Goal: Task Accomplishment & Management: Manage account settings

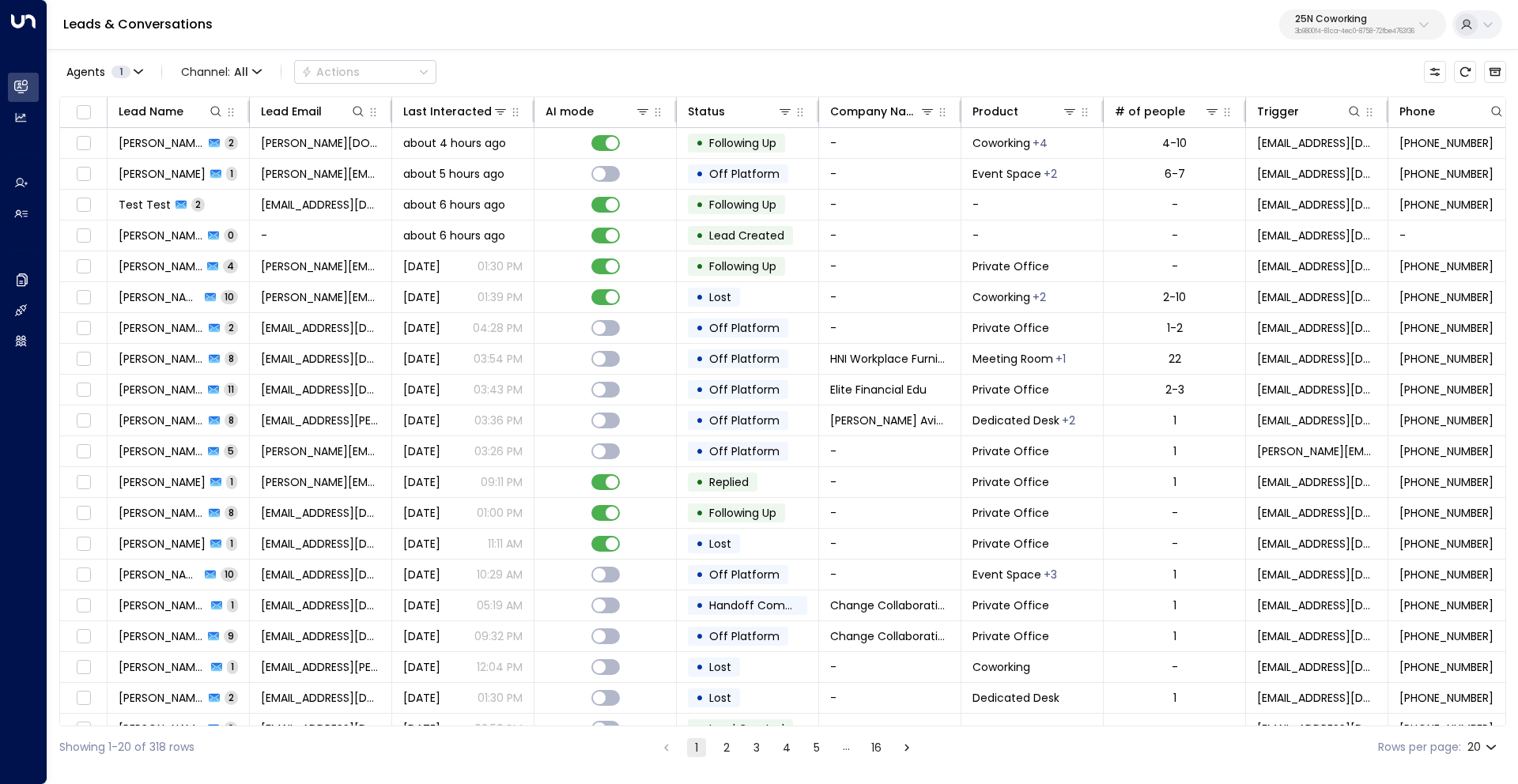
click at [1348, 21] on p "25N Coworking" at bounding box center [1354, 18] width 119 height 9
type input "****"
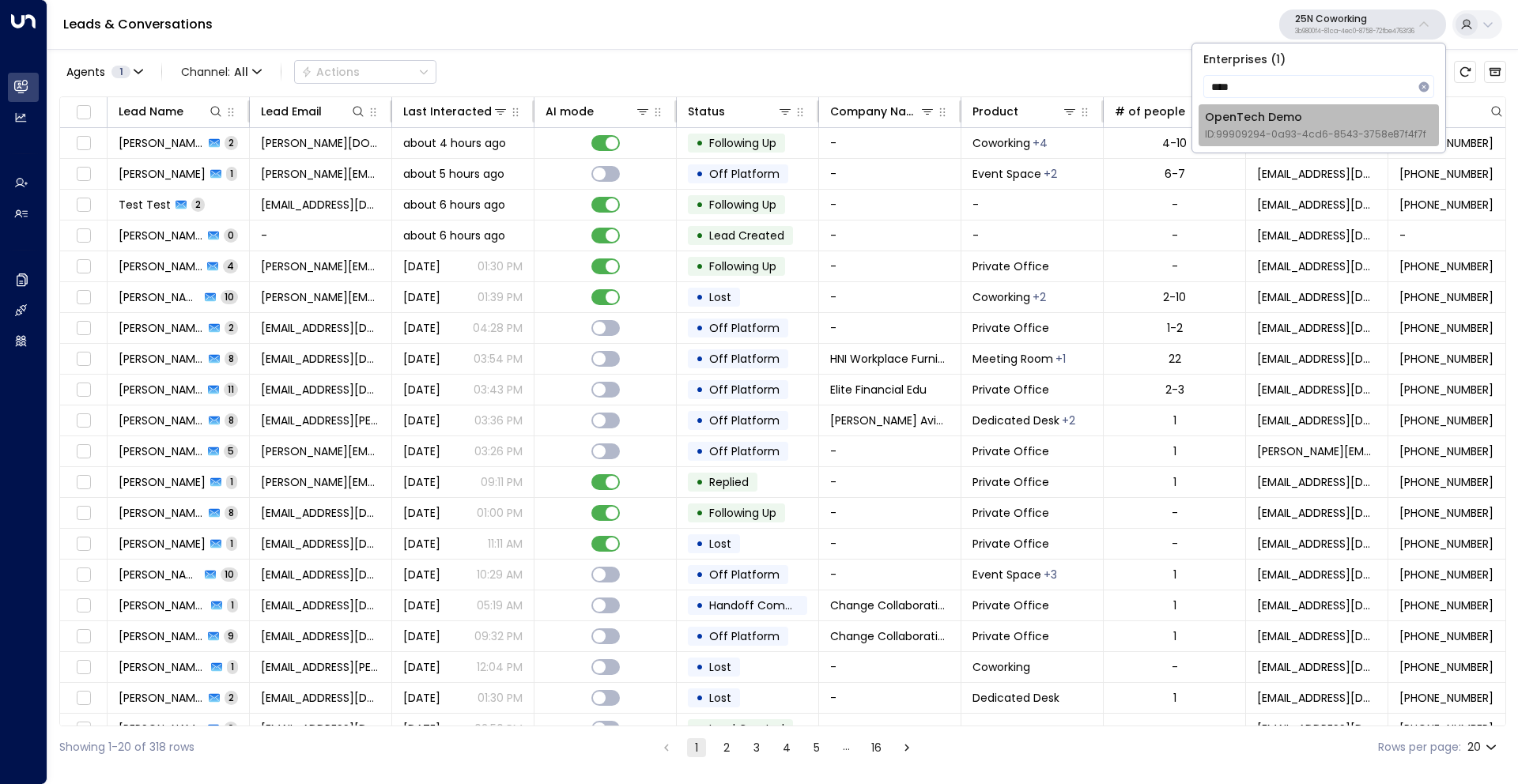
click at [1313, 110] on div "OpenTech Demo ID: 99909294-0a93-4cd6-8543-3758e87f4f7f" at bounding box center [1315, 125] width 221 height 33
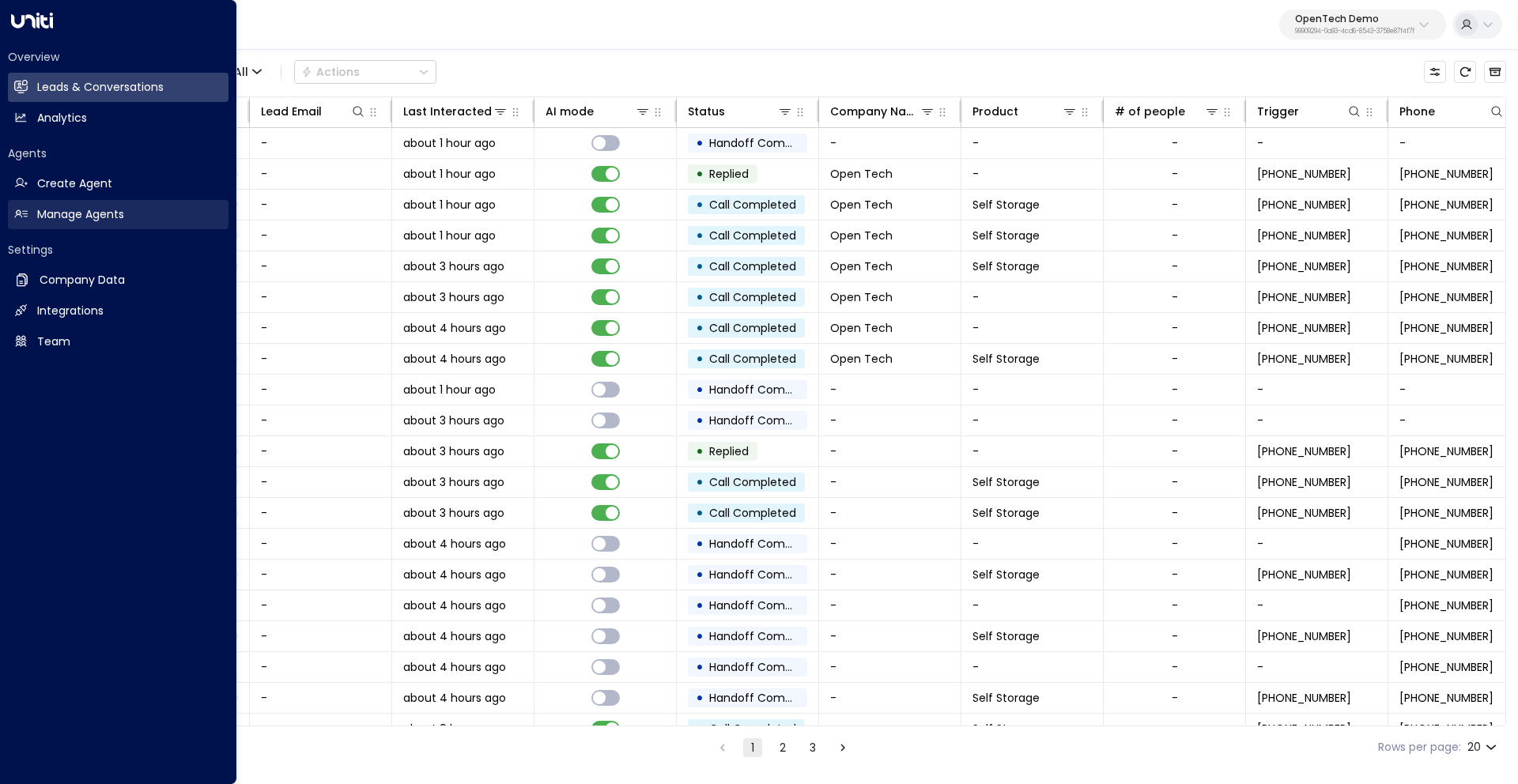
click at [53, 213] on h2 "Manage Agents" at bounding box center [80, 215] width 87 height 17
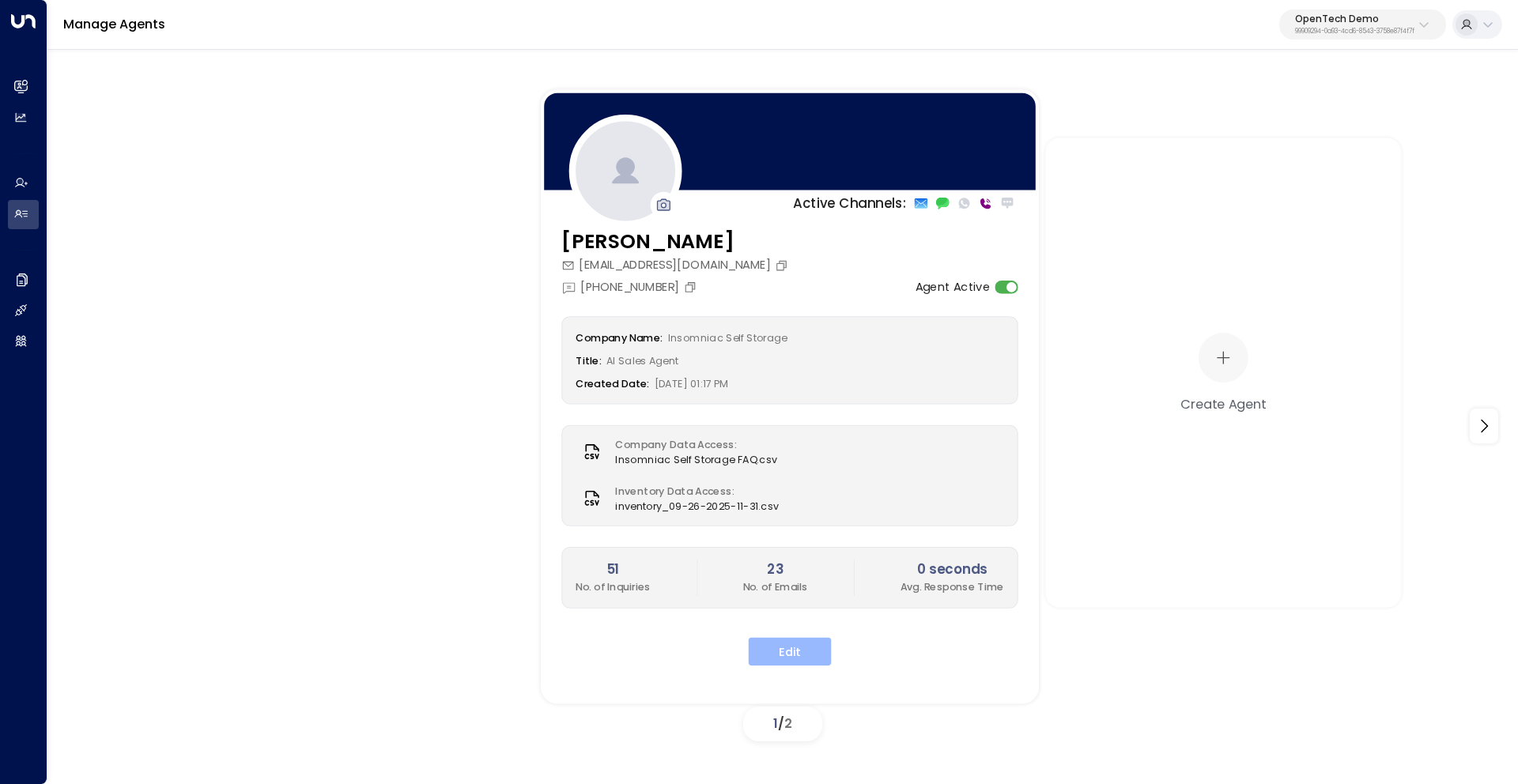
click at [803, 647] on button "Edit" at bounding box center [789, 651] width 83 height 28
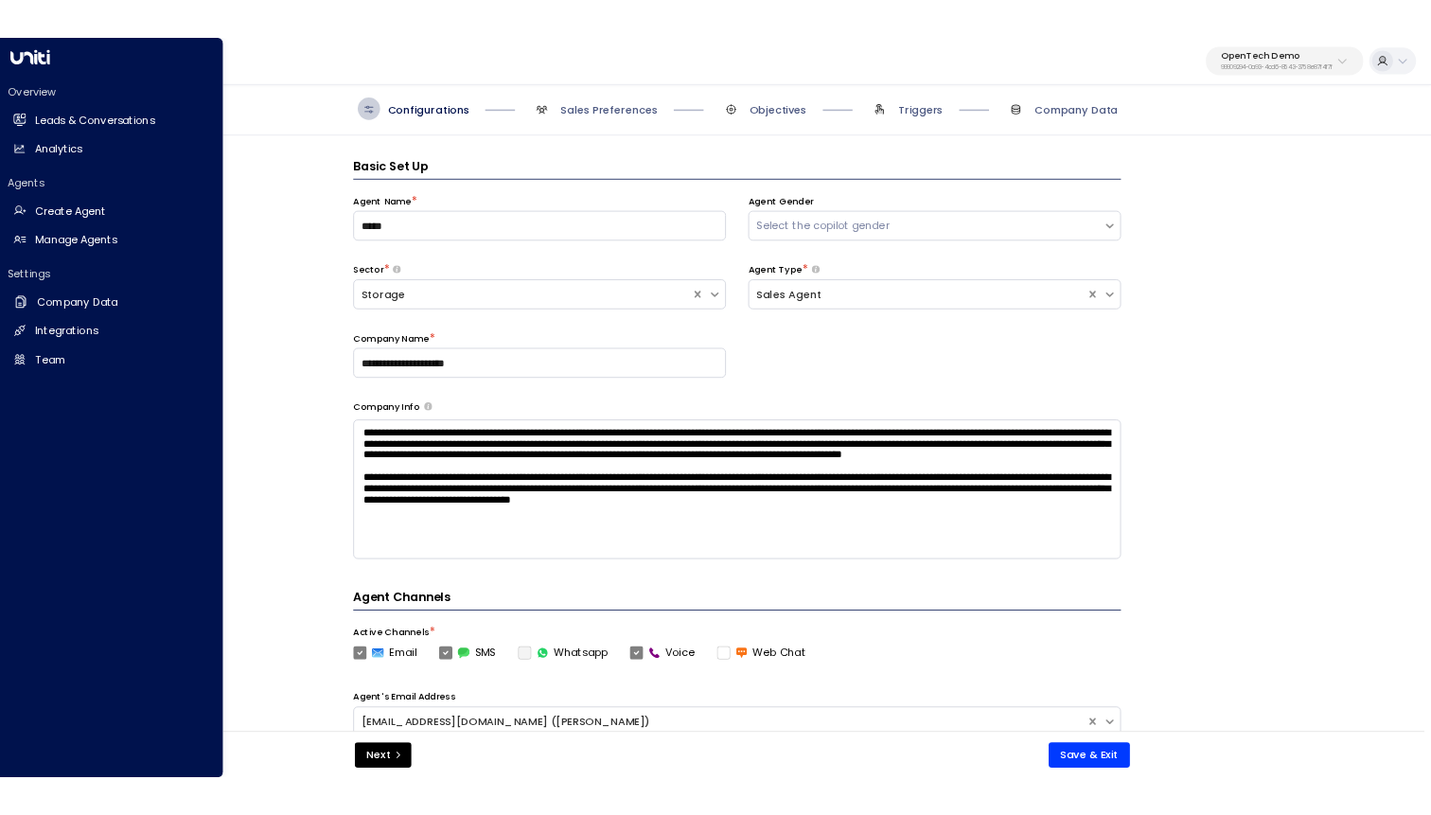
scroll to position [28, 0]
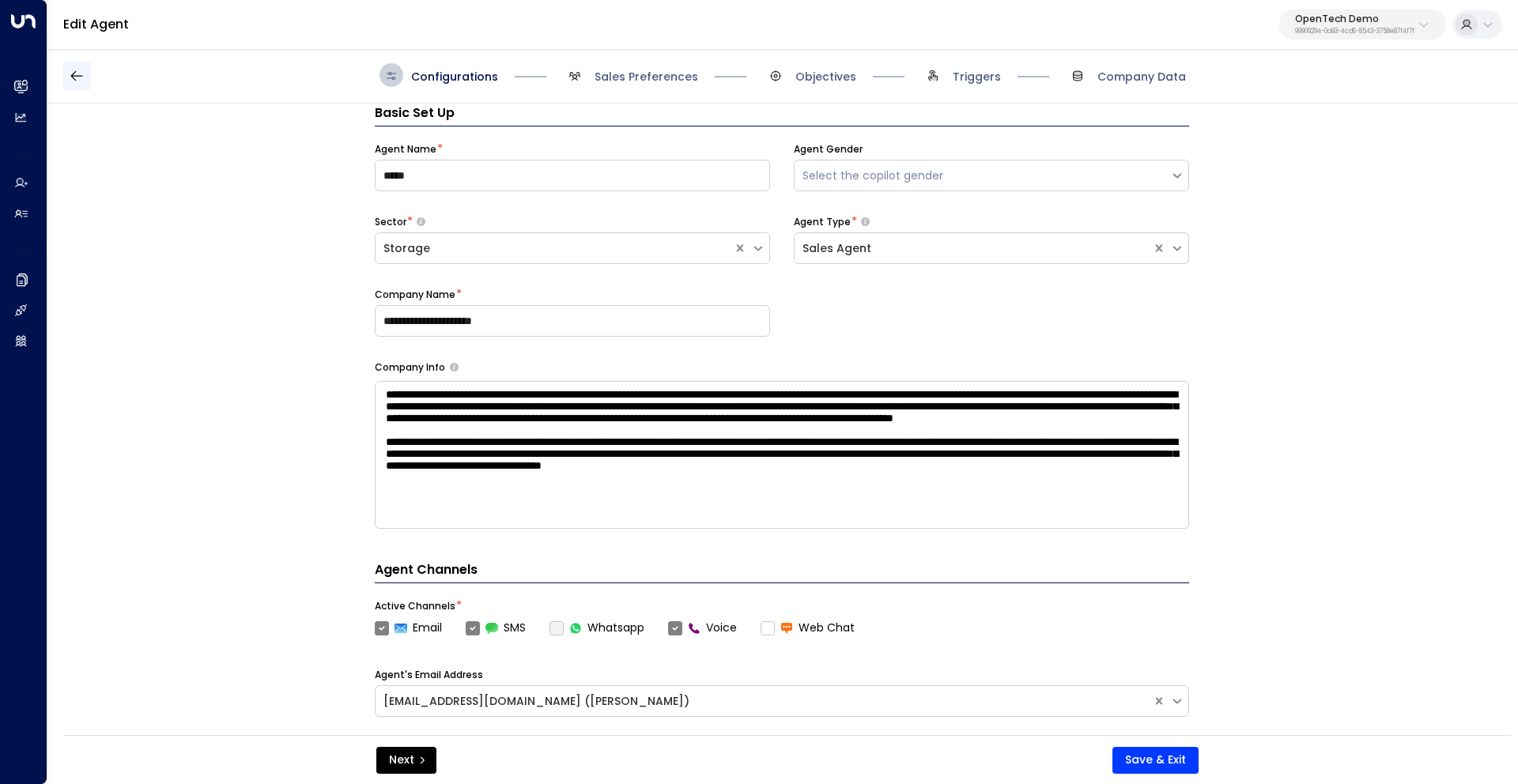
click at [81, 72] on icon "button" at bounding box center [76, 75] width 16 height 16
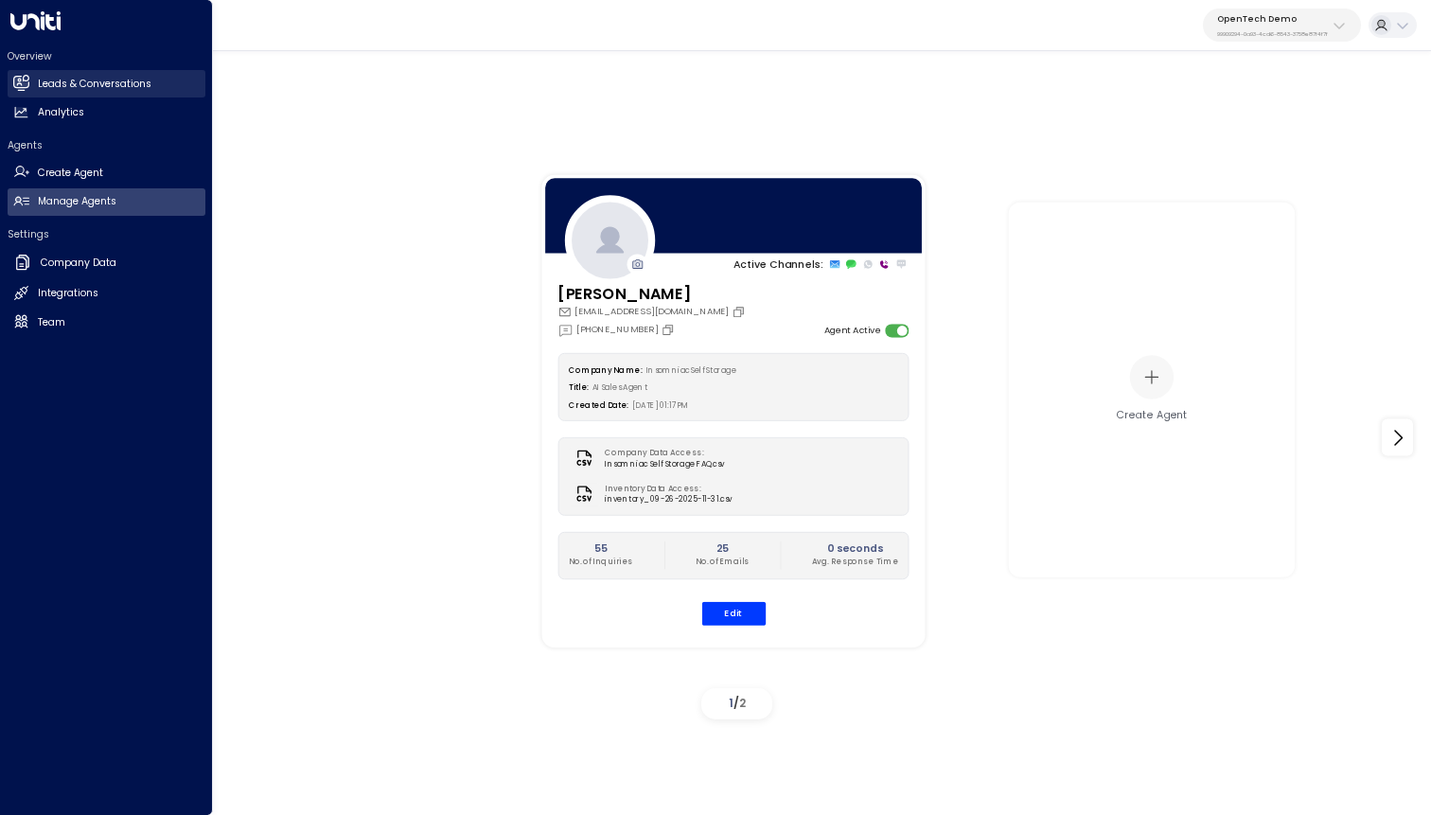
click at [125, 86] on h2 "Leads & Conversations" at bounding box center [95, 84] width 114 height 15
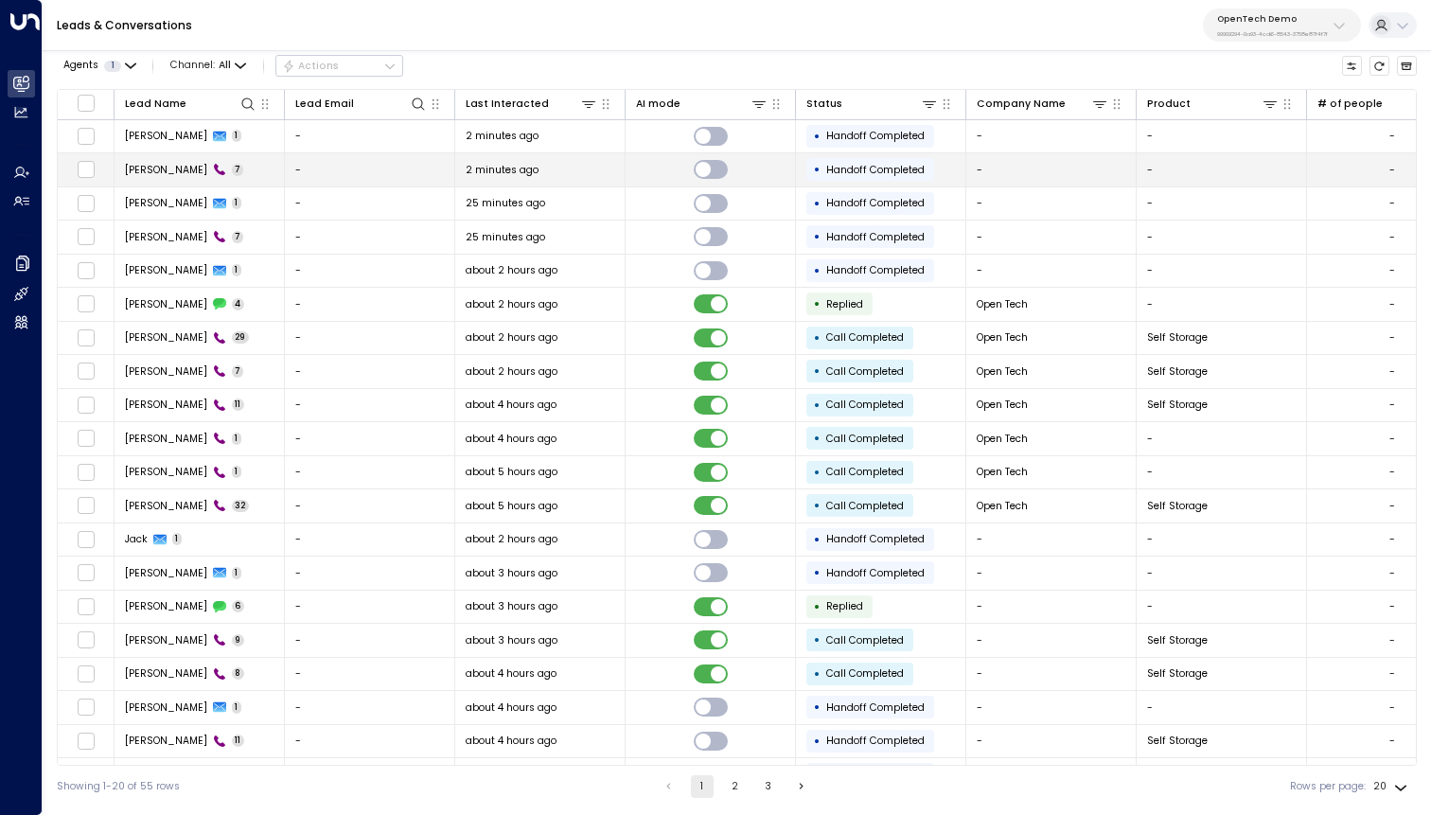
click at [151, 168] on span "[PERSON_NAME]" at bounding box center [166, 170] width 82 height 14
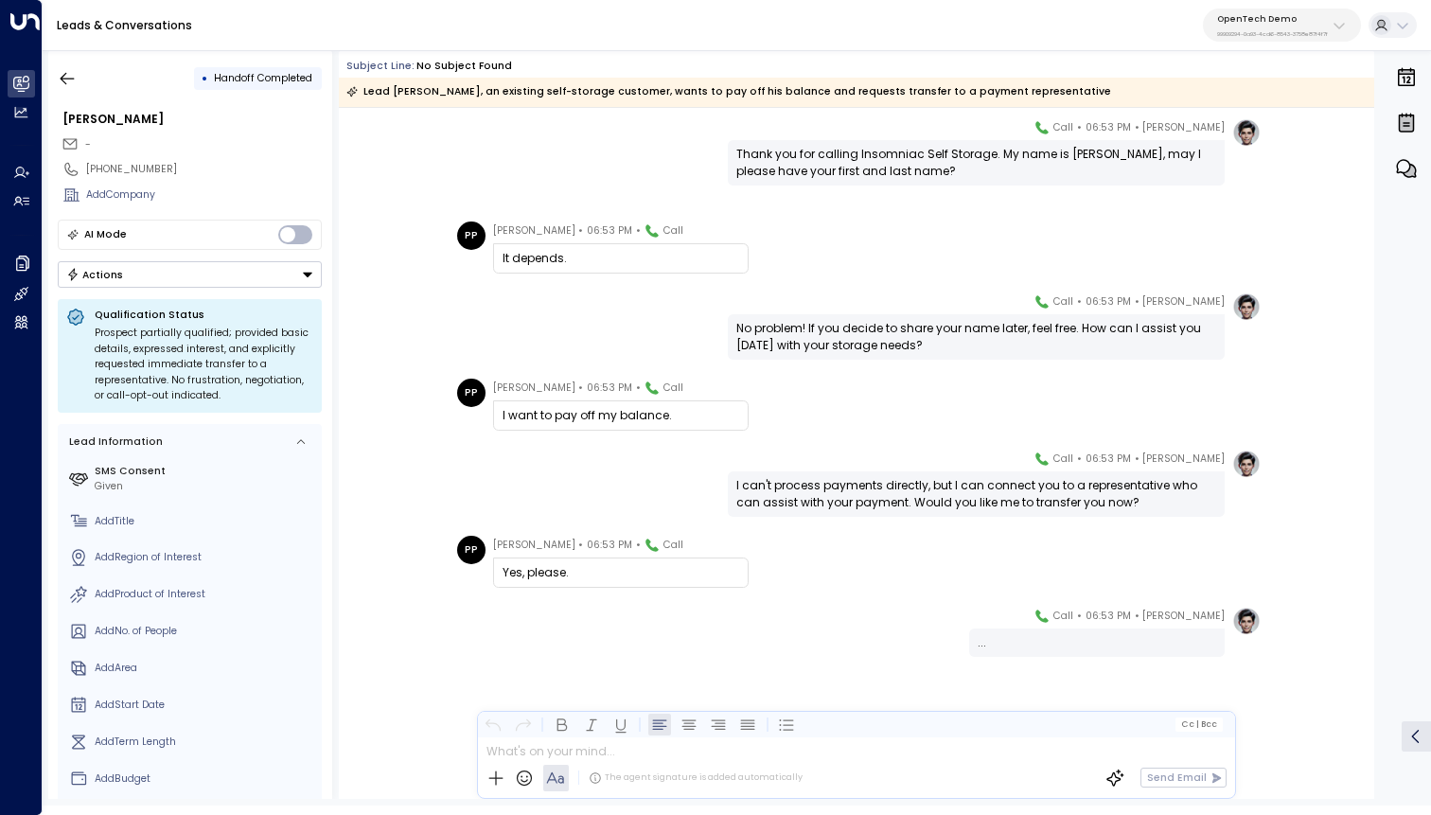
scroll to position [58, 0]
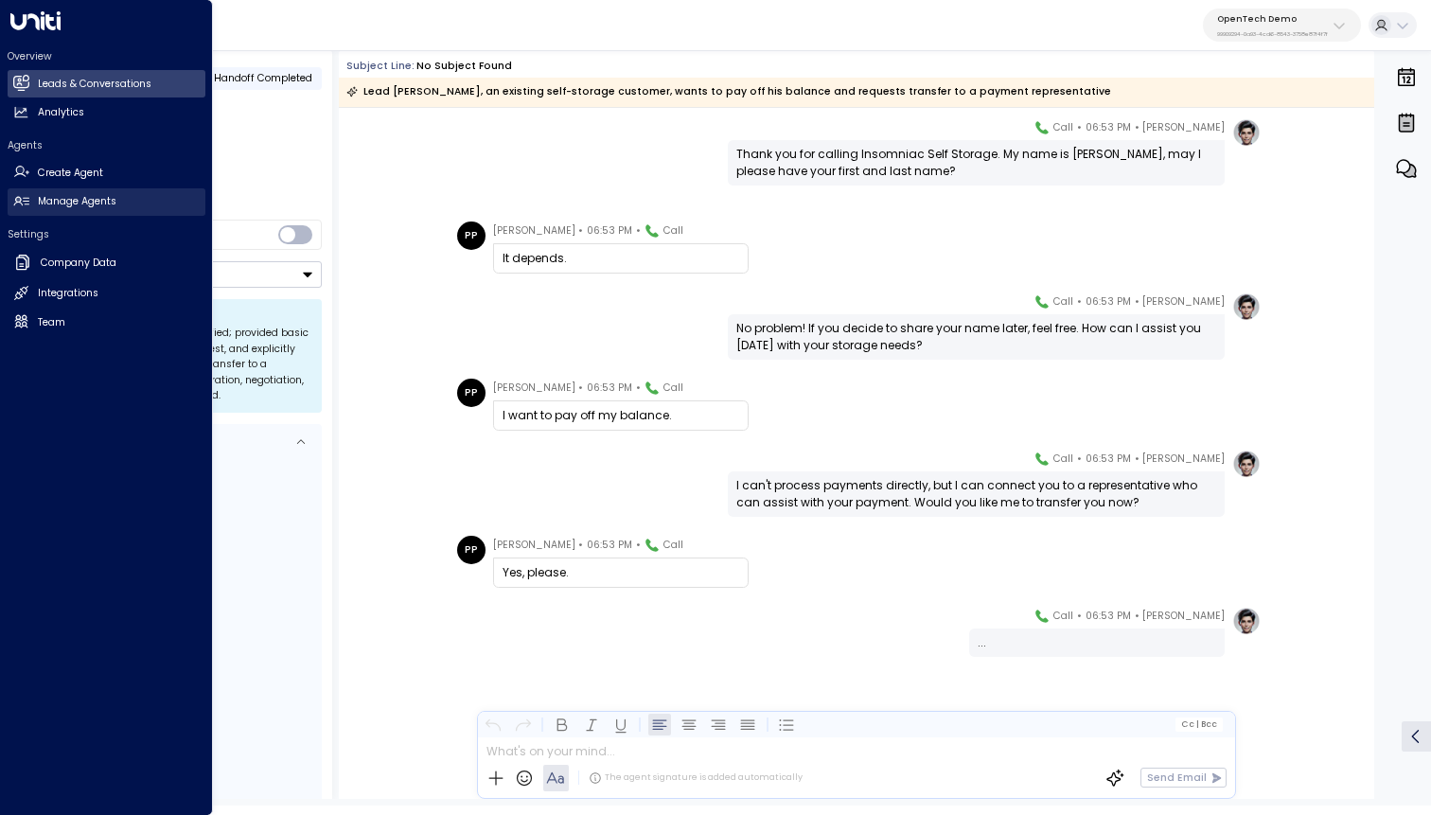
click at [72, 202] on h2 "Manage Agents" at bounding box center [77, 201] width 79 height 15
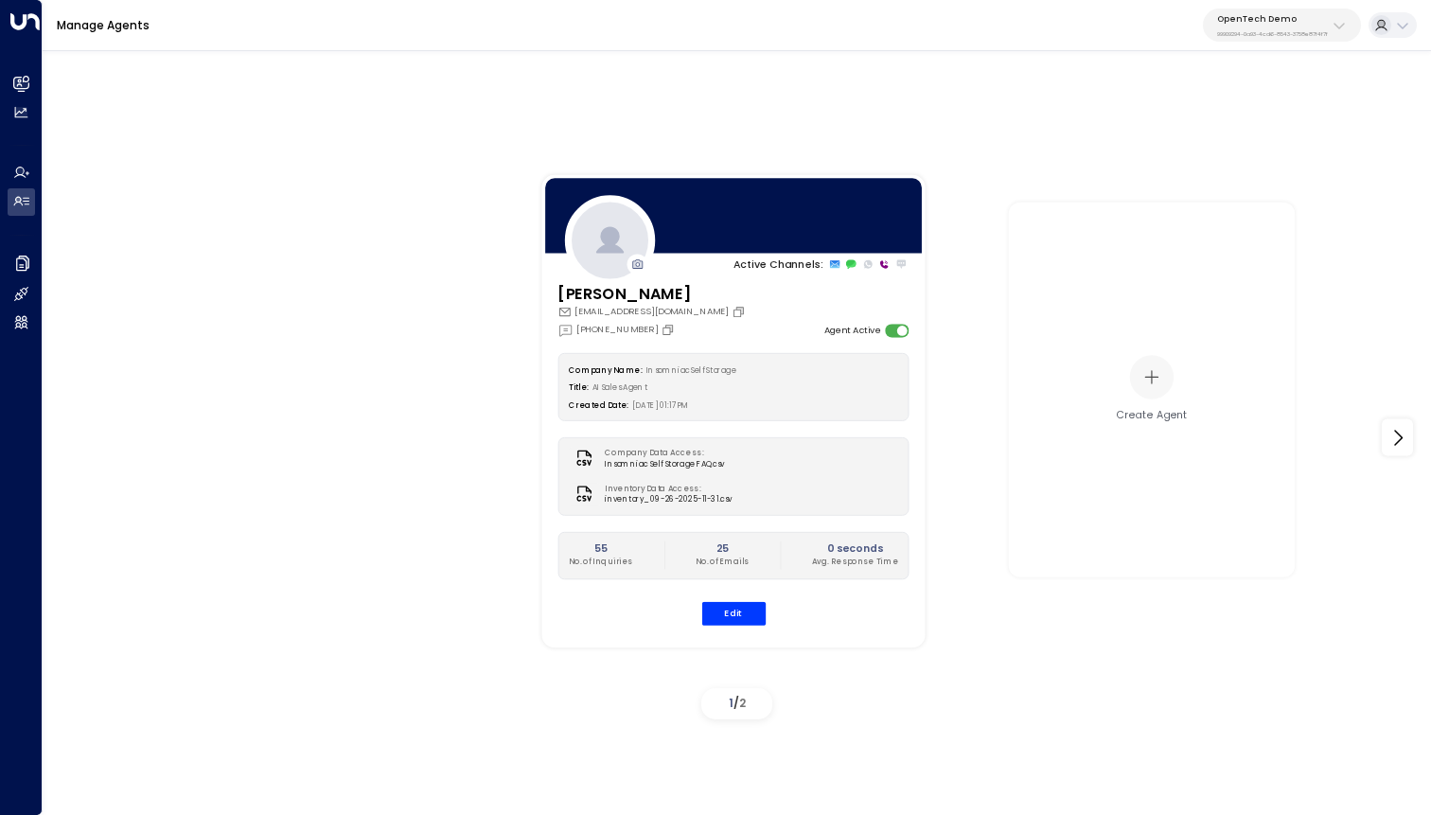
click at [1291, 24] on div "OpenTech Demo 99909294-0a93-4cd6-8543-3758e87f4f7f" at bounding box center [1272, 25] width 111 height 25
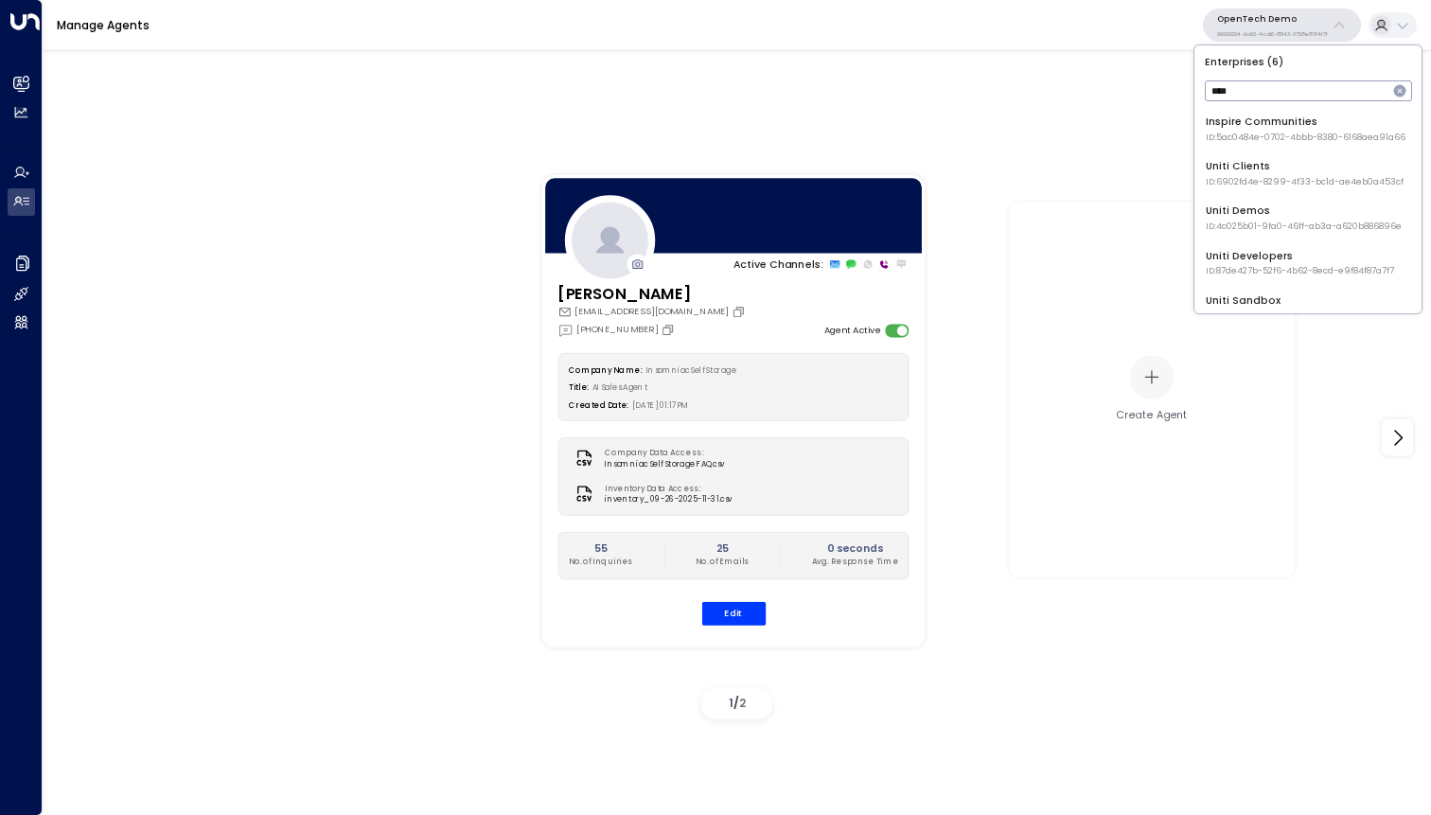
type input "****"
click at [1298, 220] on span "ID: 4c025b01-9fa0-46ff-ab3a-a620b886896e" at bounding box center [1304, 226] width 196 height 13
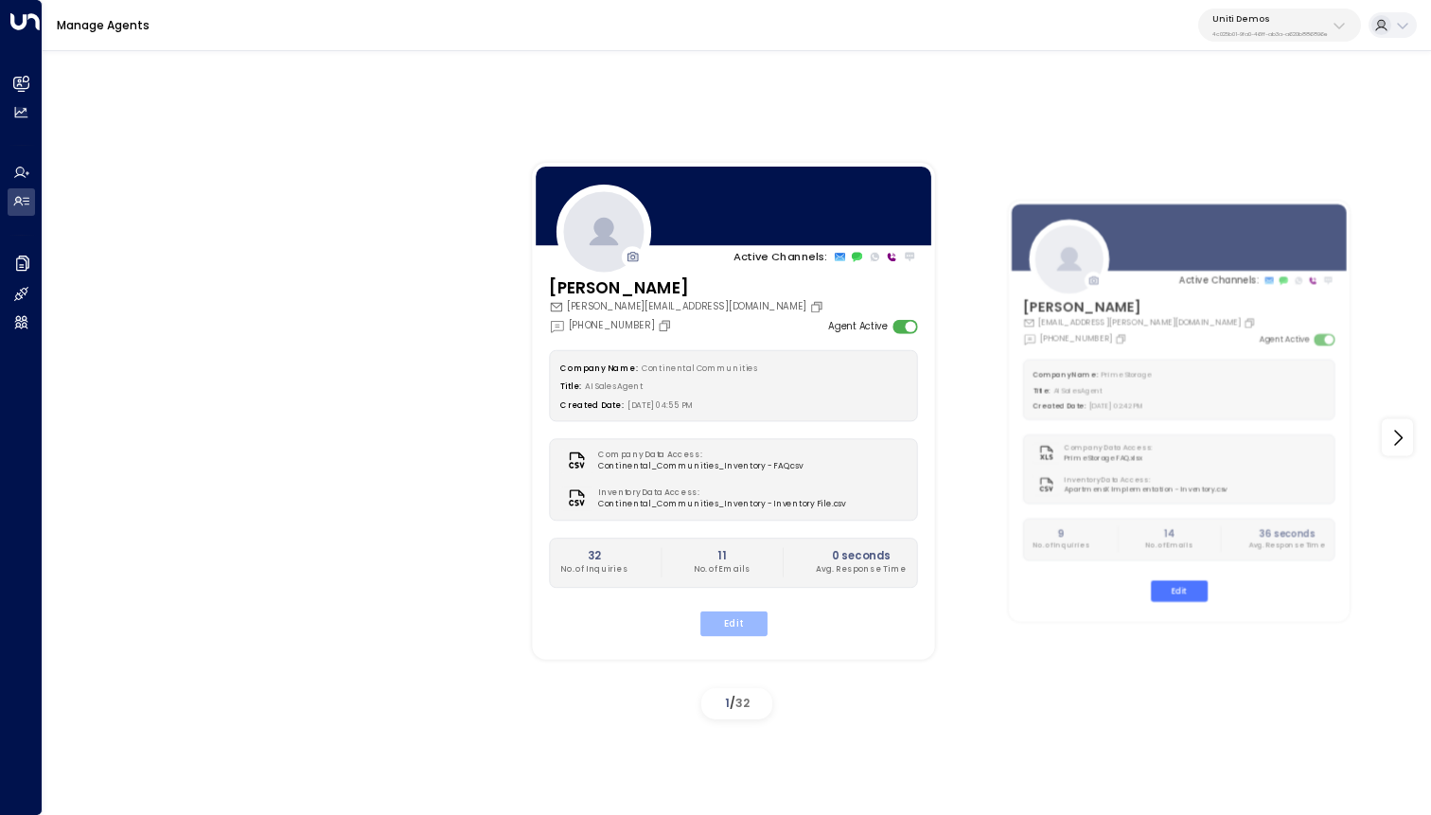
click at [736, 628] on button "Edit" at bounding box center [732, 623] width 67 height 25
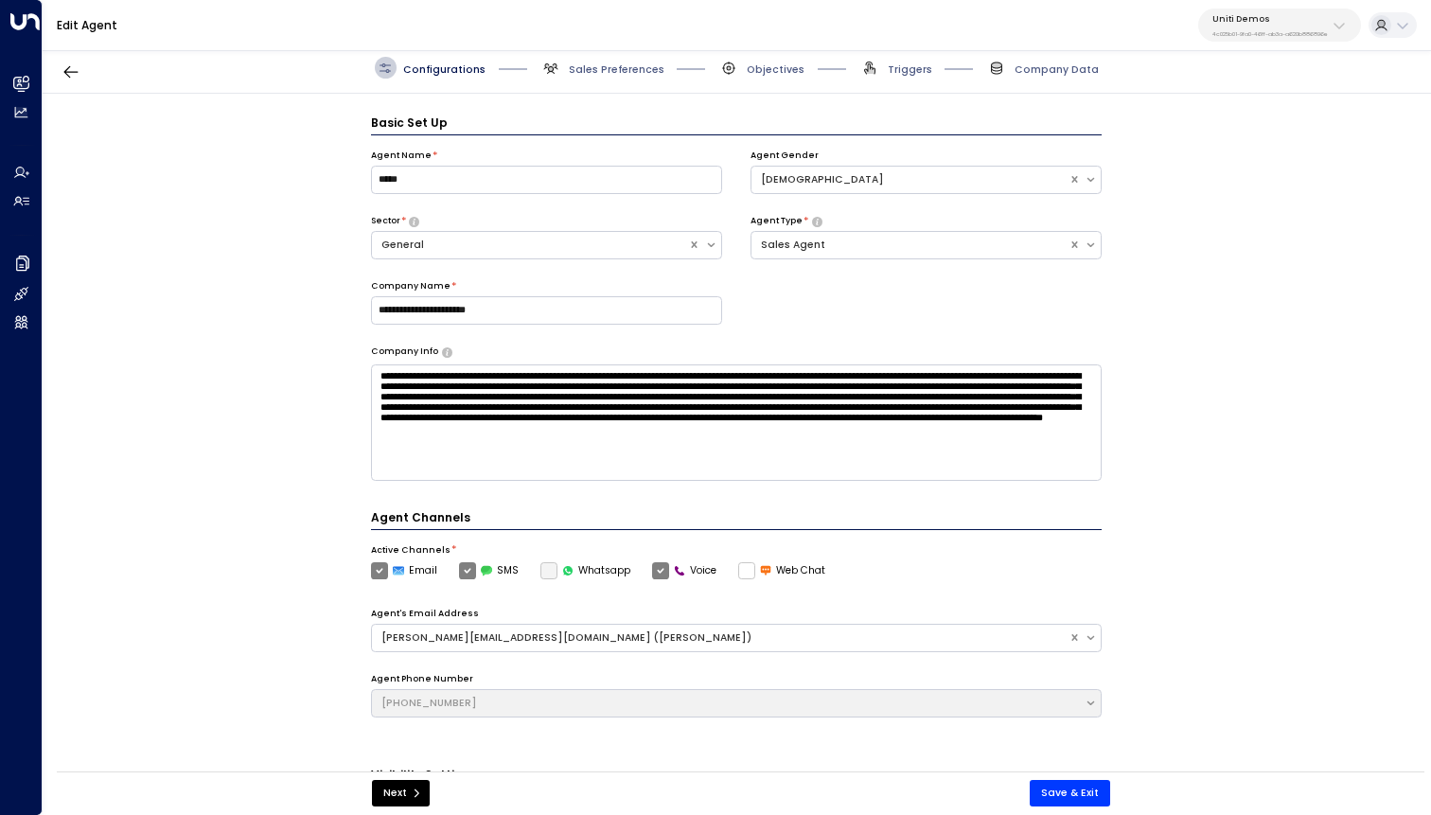
scroll to position [21, 0]
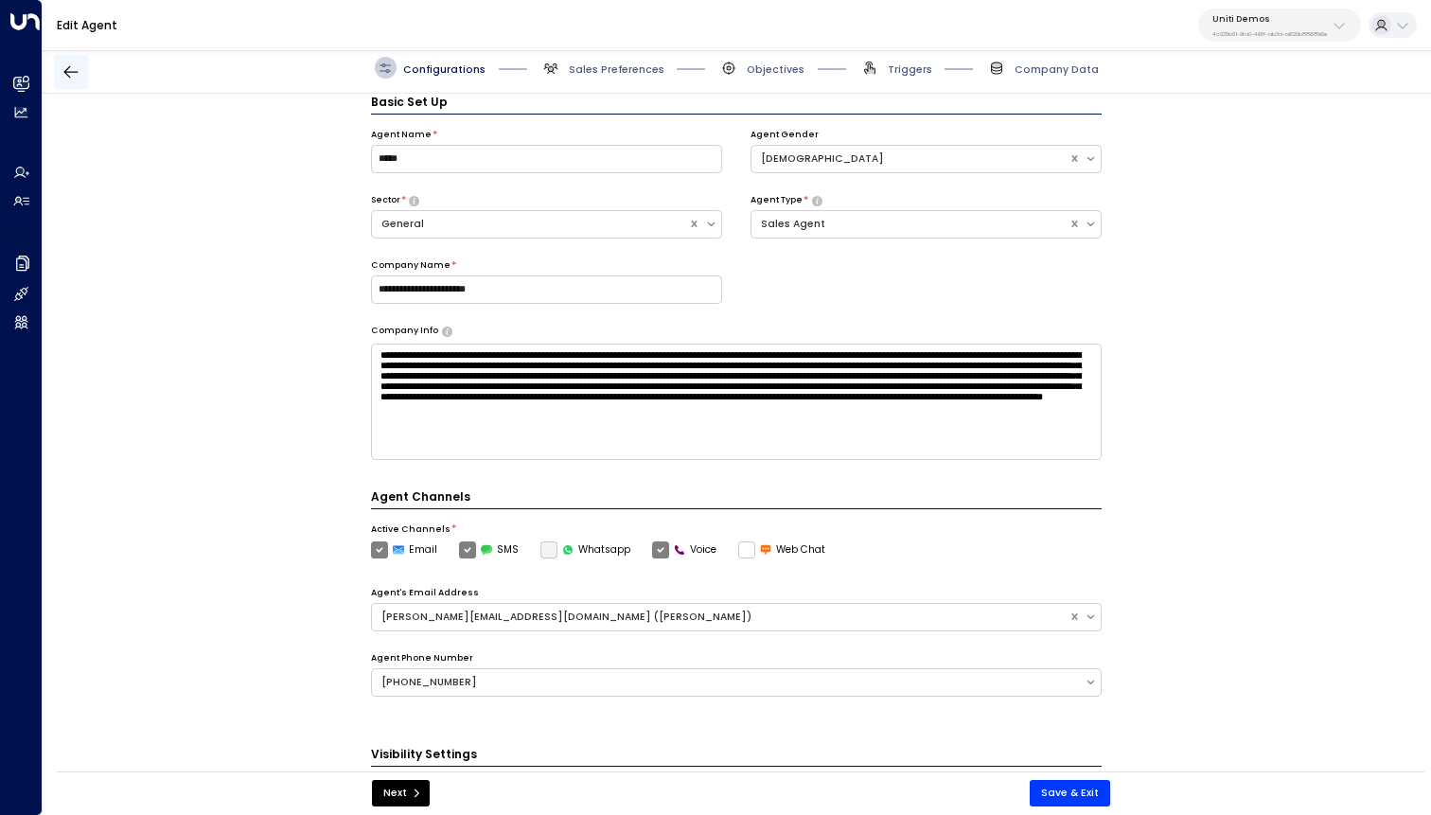
click at [65, 77] on icon "button" at bounding box center [71, 71] width 19 height 19
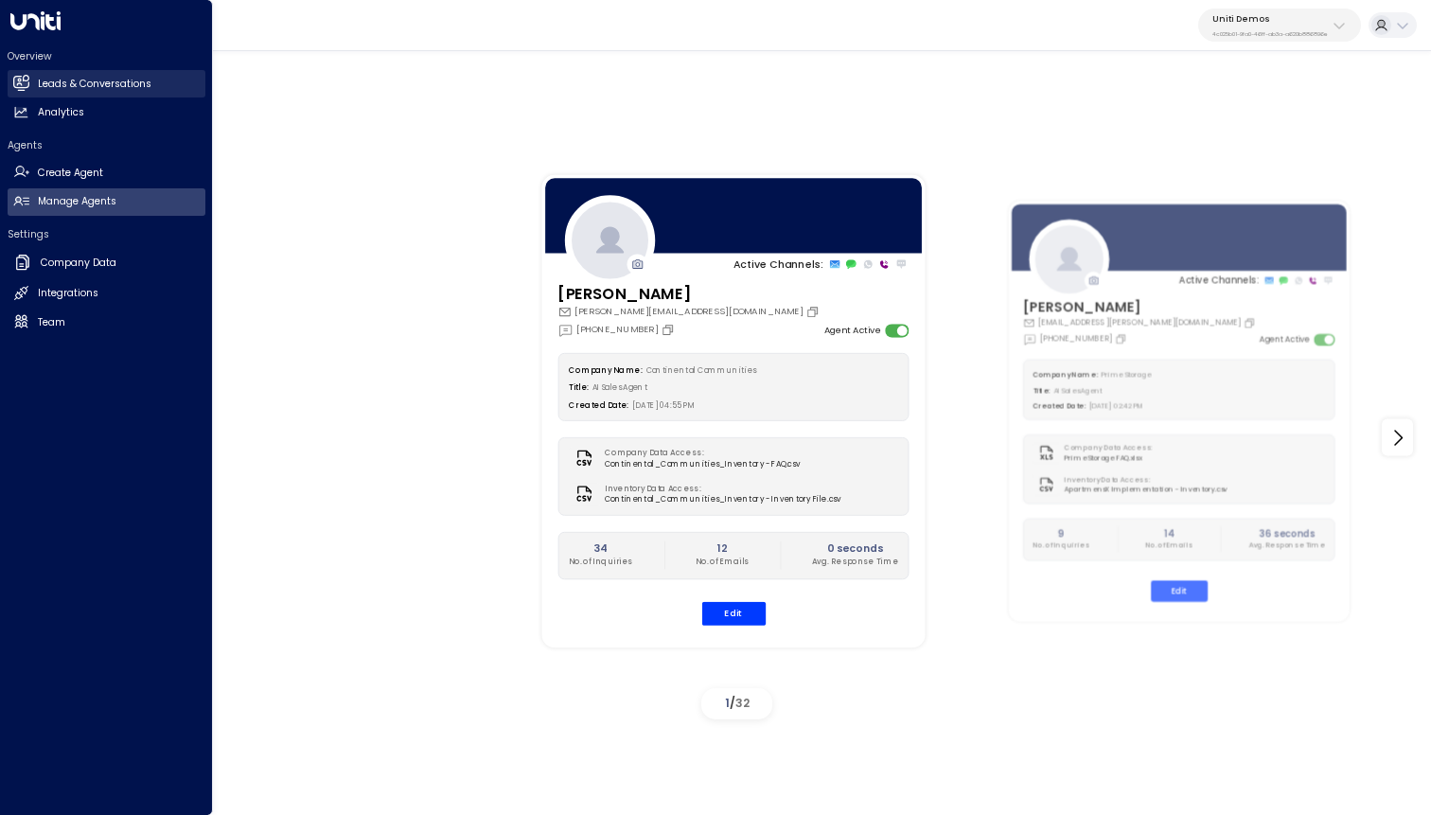
click at [85, 80] on h2 "Leads & Conversations" at bounding box center [95, 84] width 114 height 15
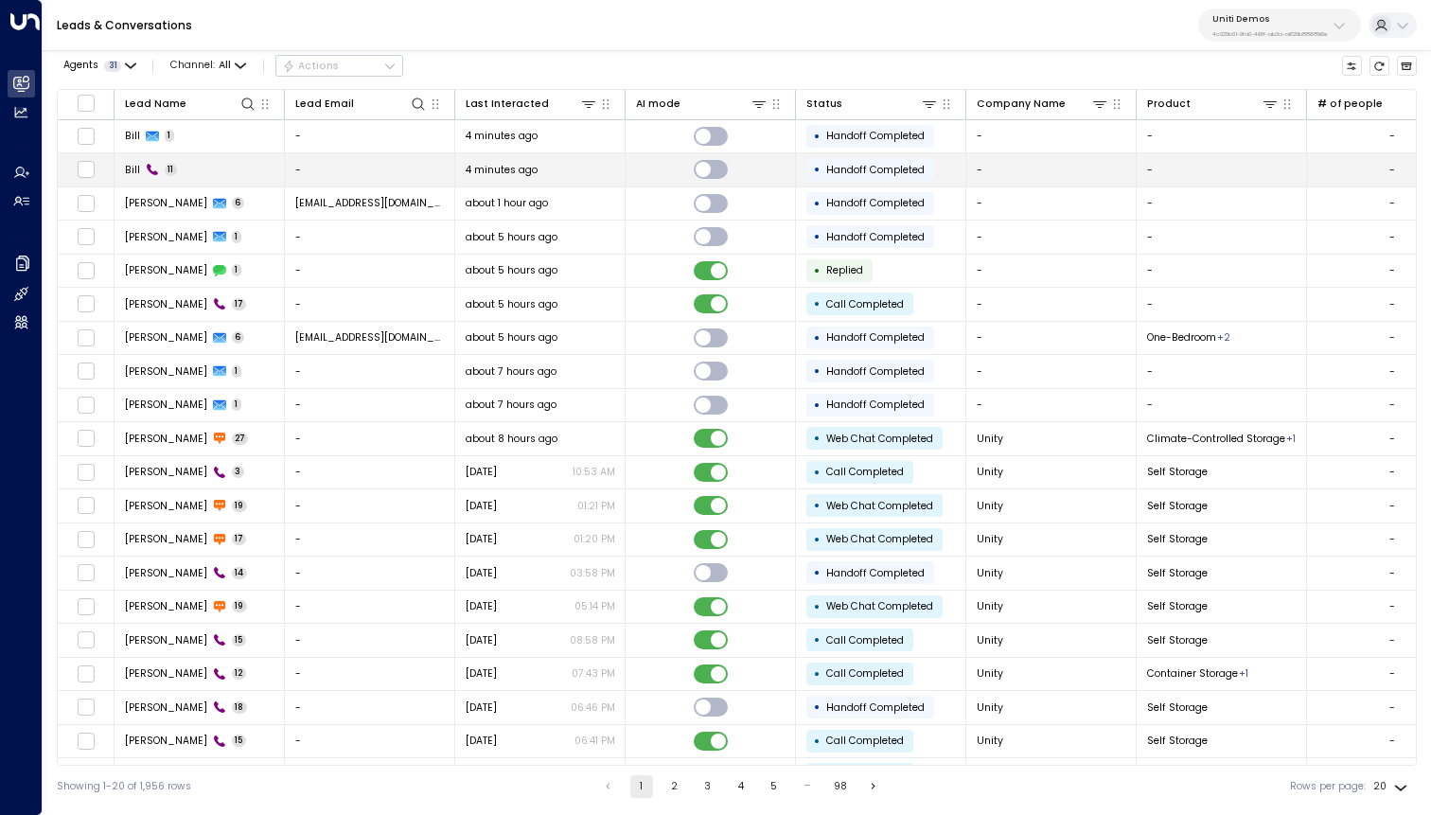
click at [220, 168] on td "Bill 11" at bounding box center [199, 169] width 170 height 33
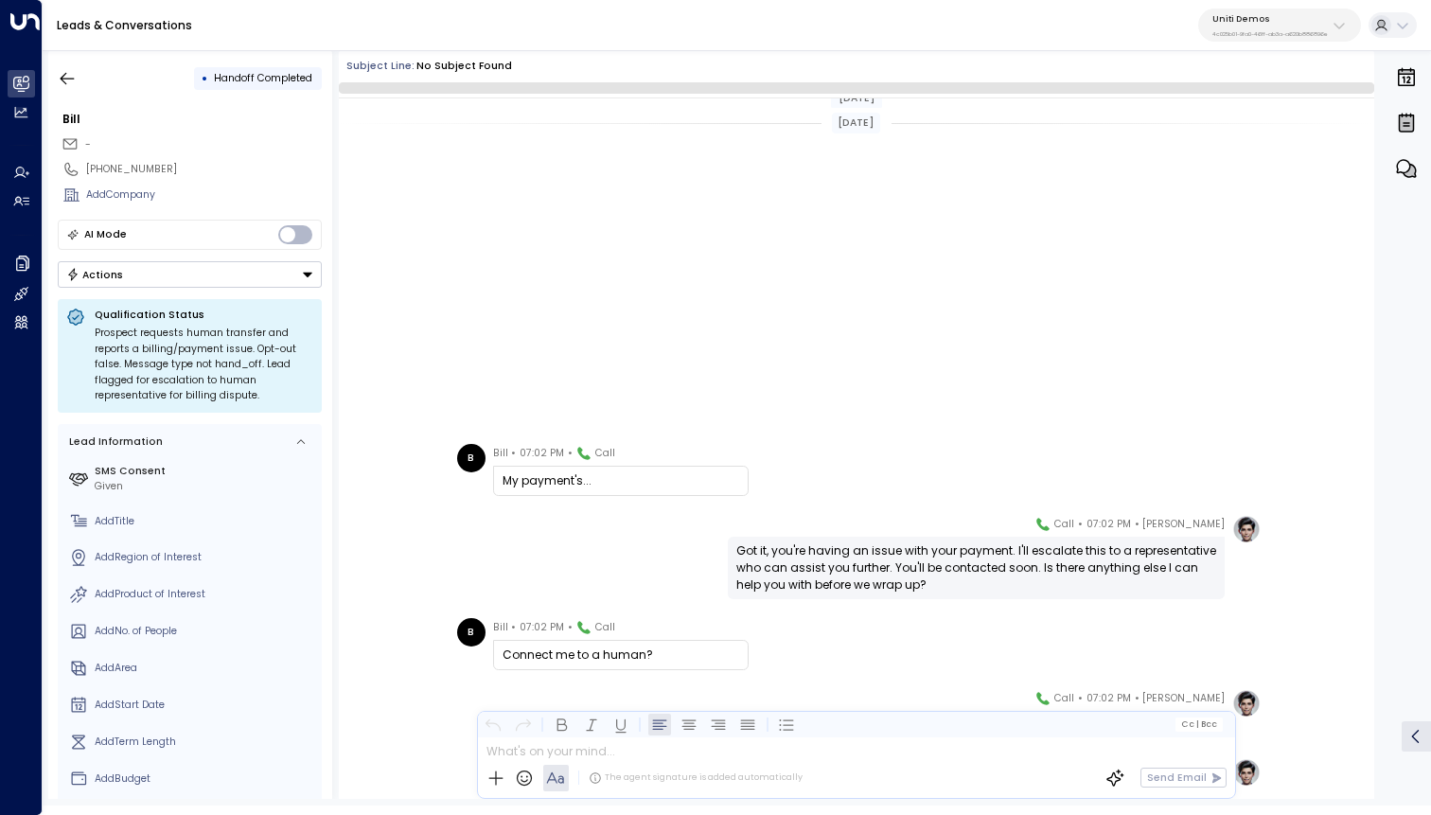
scroll to position [431, 0]
